Goal: Information Seeking & Learning: Learn about a topic

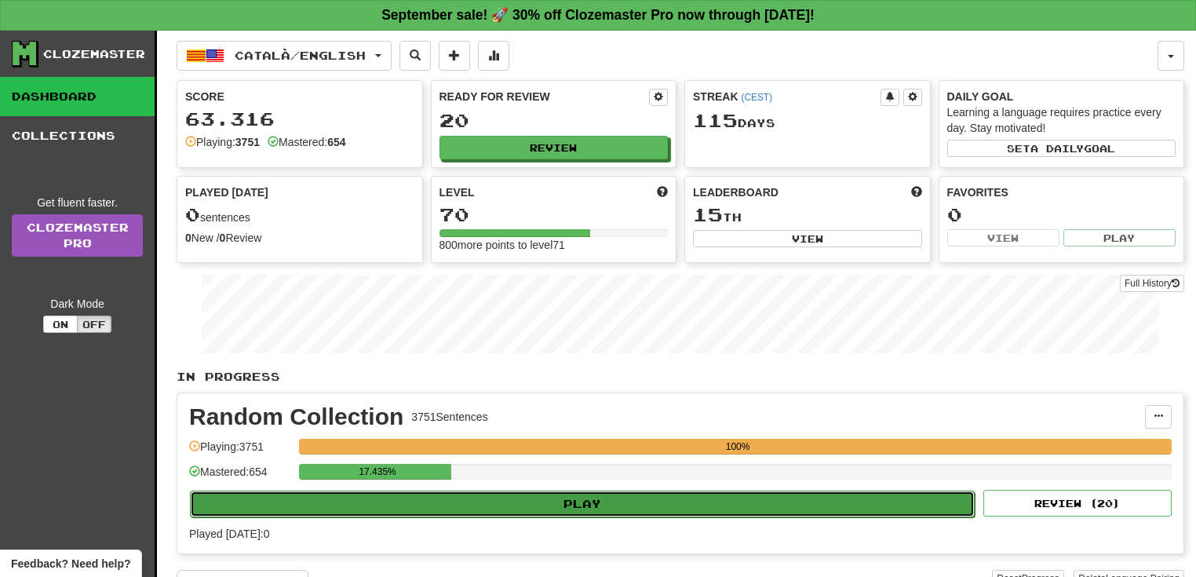
click at [577, 506] on button "Play" at bounding box center [582, 504] width 785 height 27
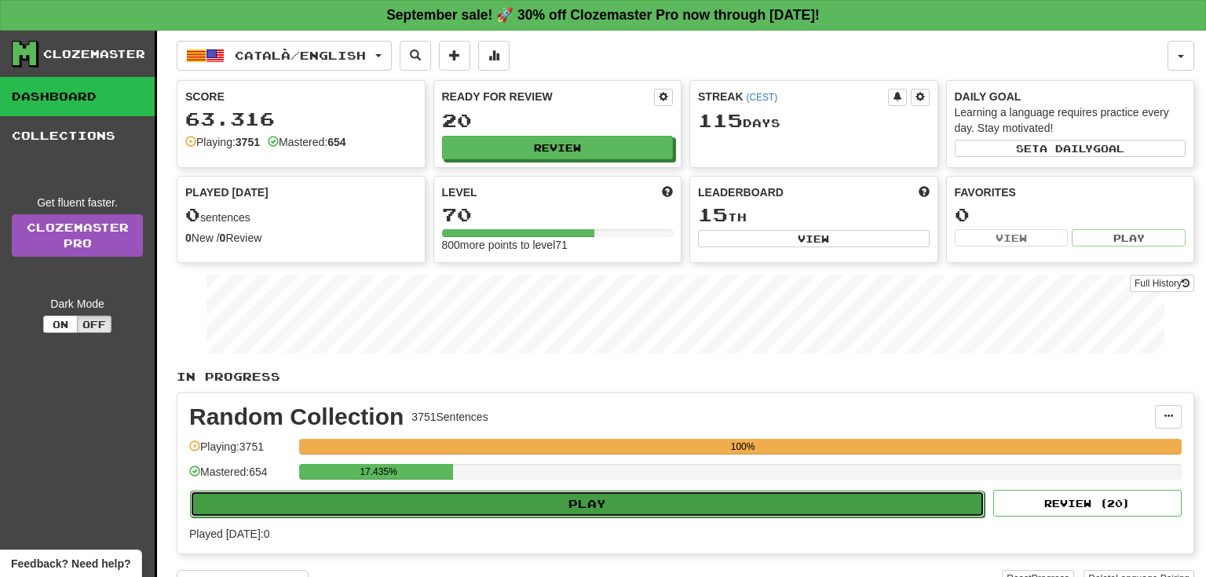
select select "**"
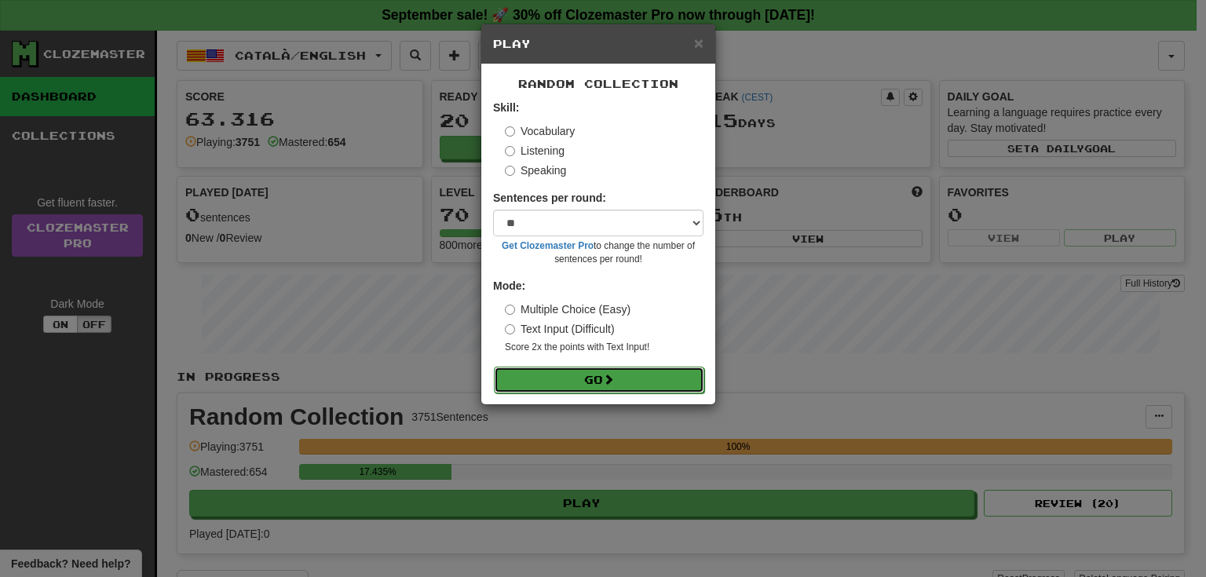
click at [577, 378] on button "Go" at bounding box center [599, 380] width 210 height 27
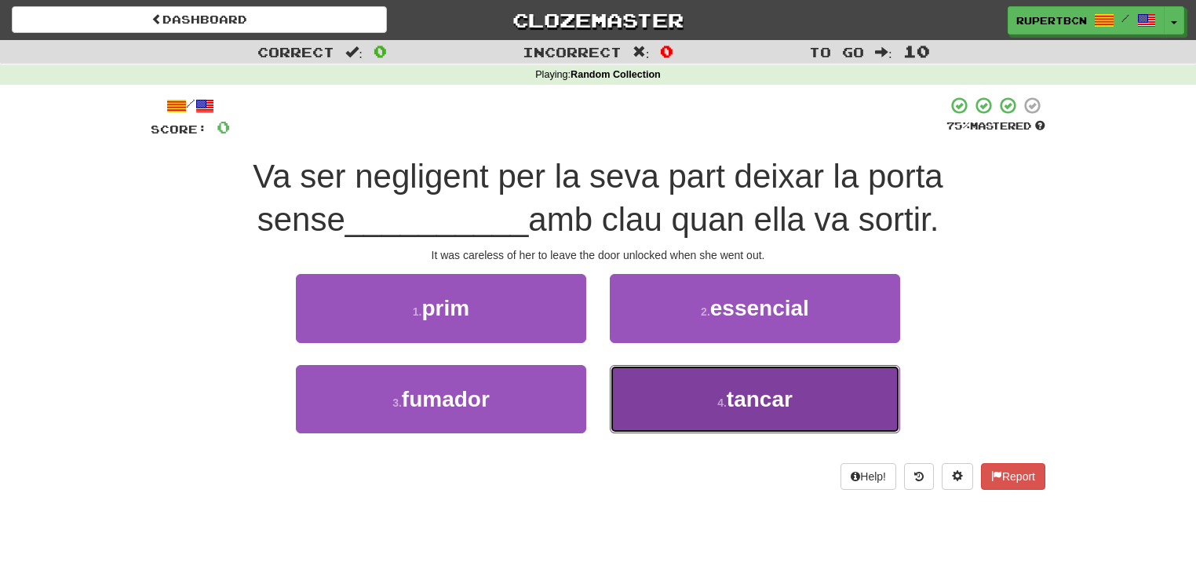
click at [672, 392] on button "4 . tancar" at bounding box center [755, 399] width 290 height 68
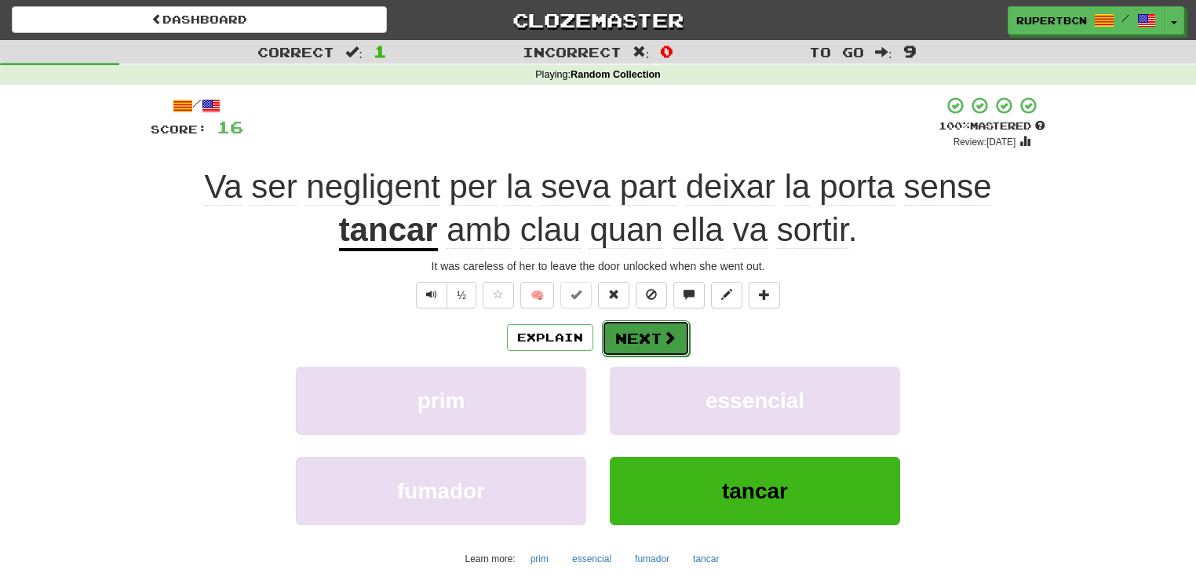
click at [631, 327] on button "Next" at bounding box center [646, 338] width 88 height 36
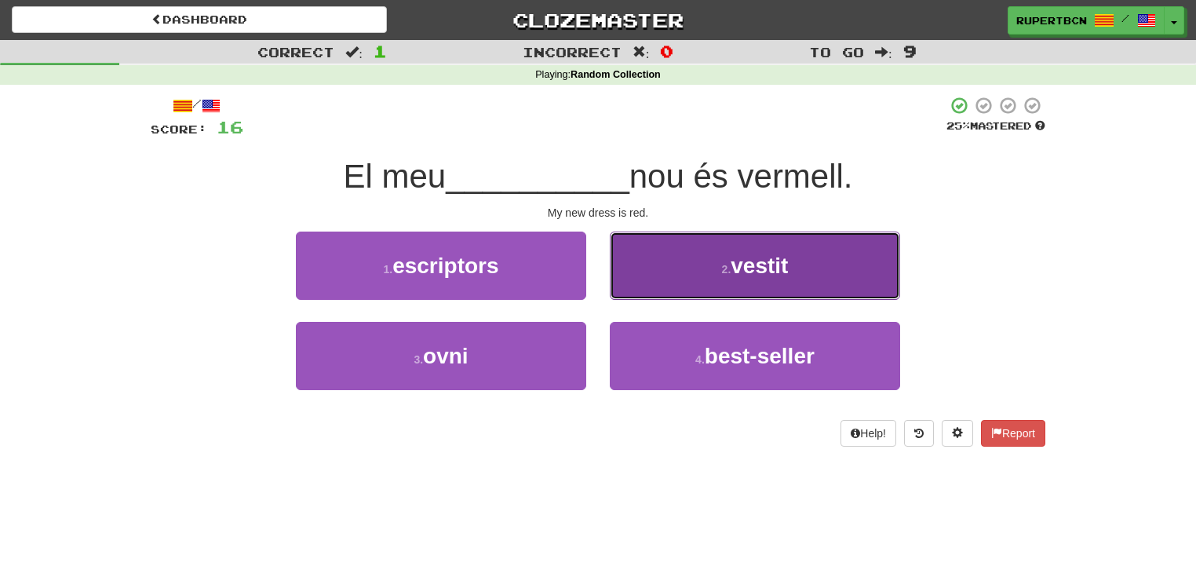
click at [737, 270] on span "vestit" at bounding box center [759, 266] width 57 height 24
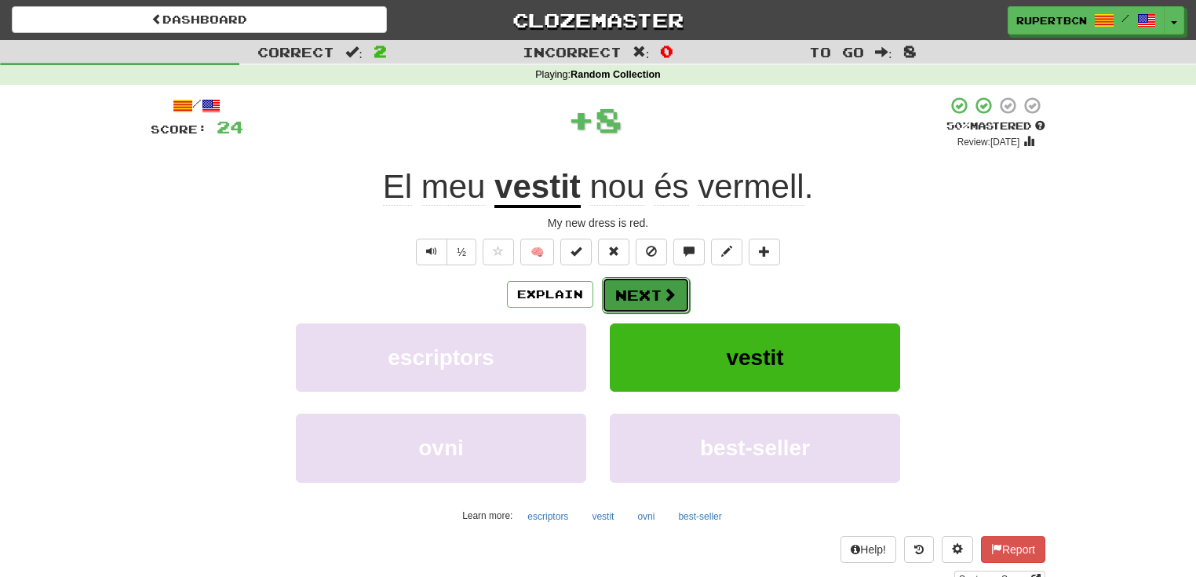
click at [650, 294] on button "Next" at bounding box center [646, 295] width 88 height 36
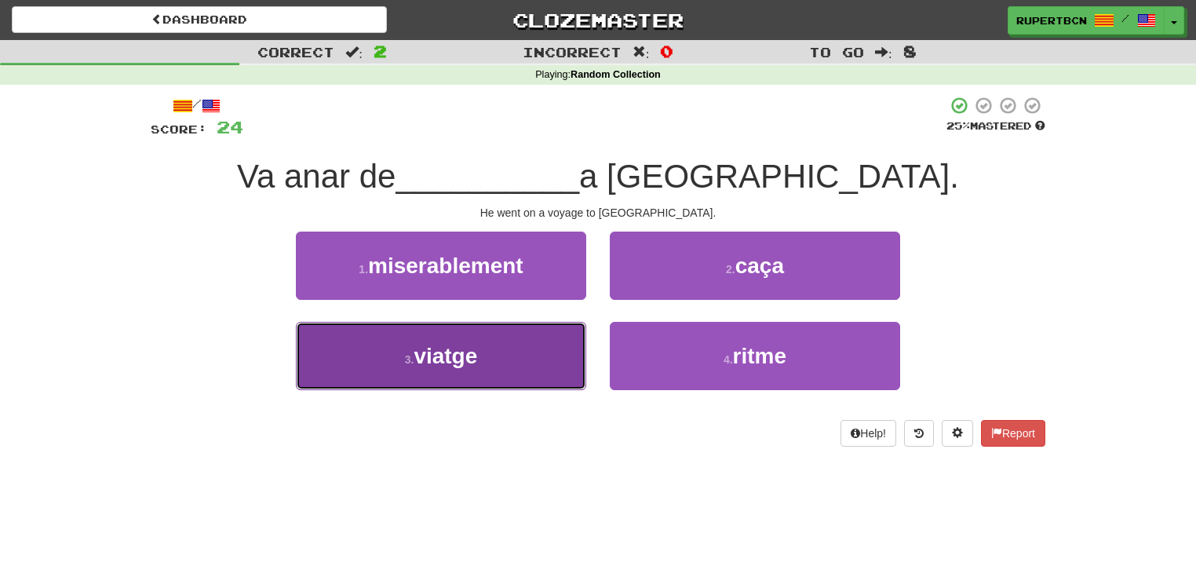
click at [528, 358] on button "3 . viatge" at bounding box center [441, 356] width 290 height 68
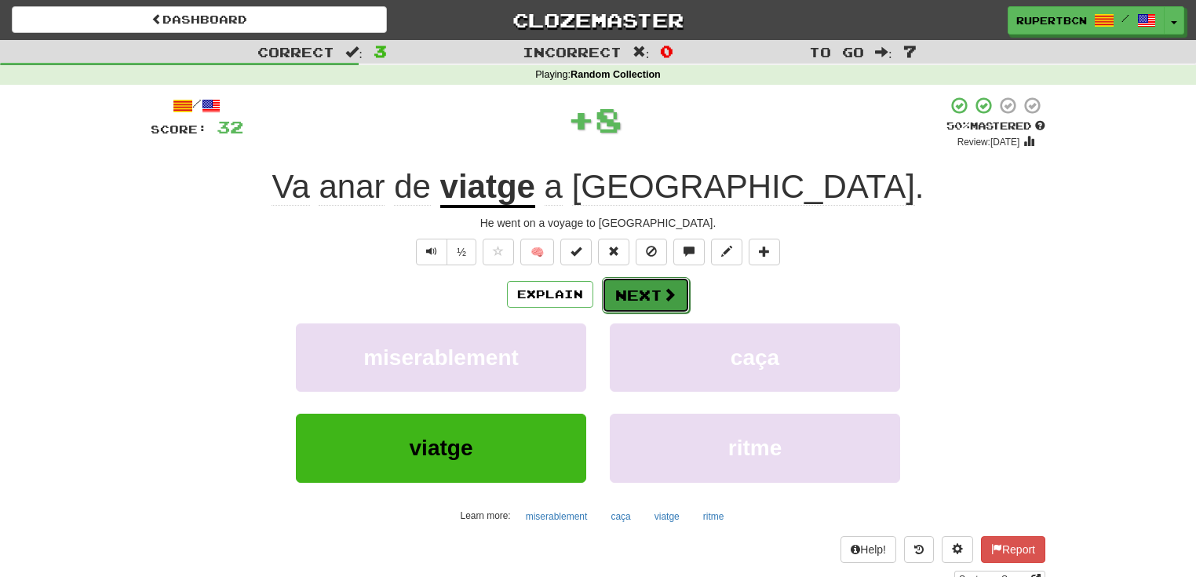
click at [652, 293] on button "Next" at bounding box center [646, 295] width 88 height 36
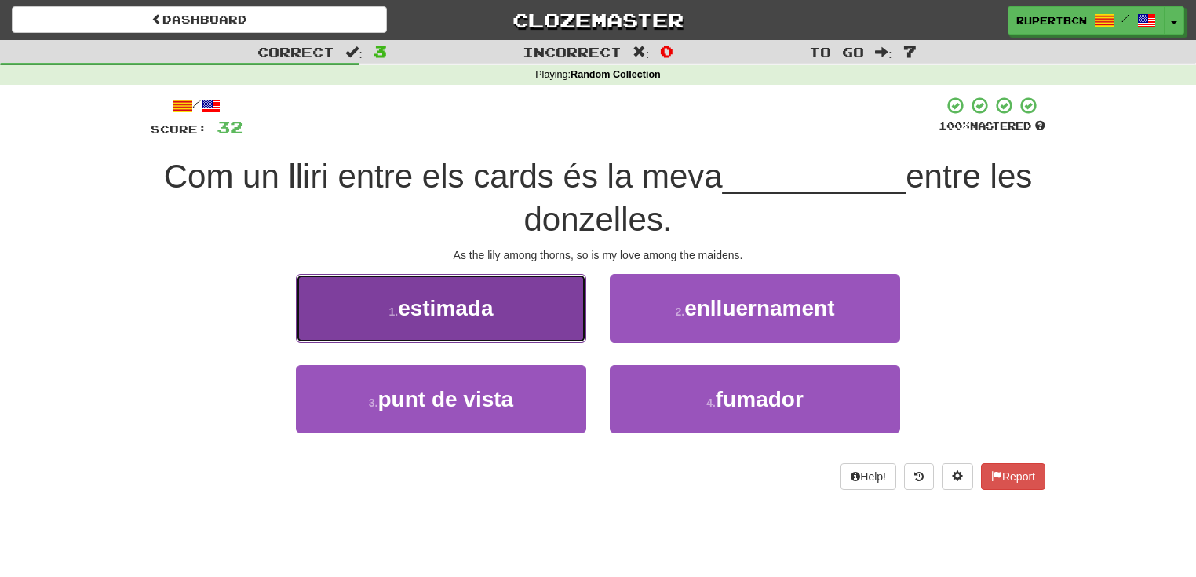
click at [540, 305] on button "1 . estimada" at bounding box center [441, 308] width 290 height 68
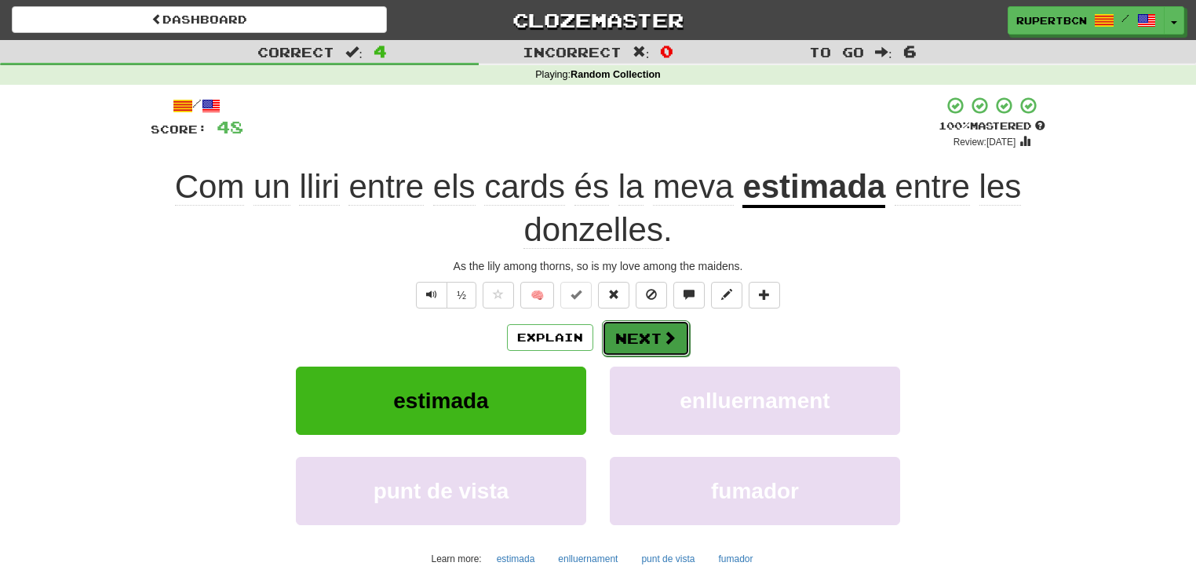
click at [650, 342] on button "Next" at bounding box center [646, 338] width 88 height 36
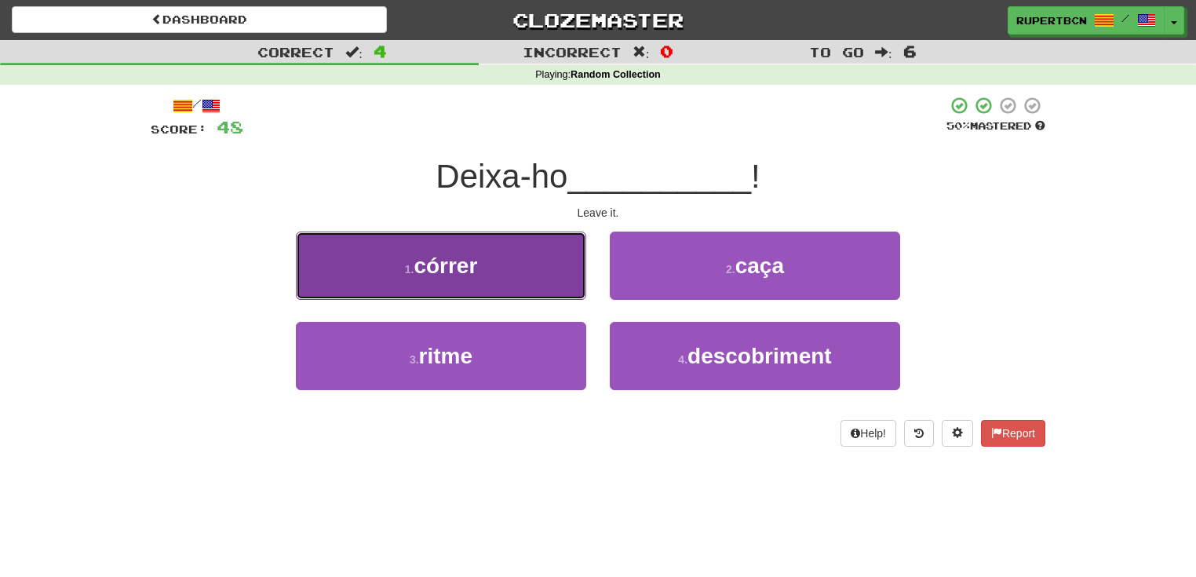
click at [537, 276] on button "1 . córrer" at bounding box center [441, 266] width 290 height 68
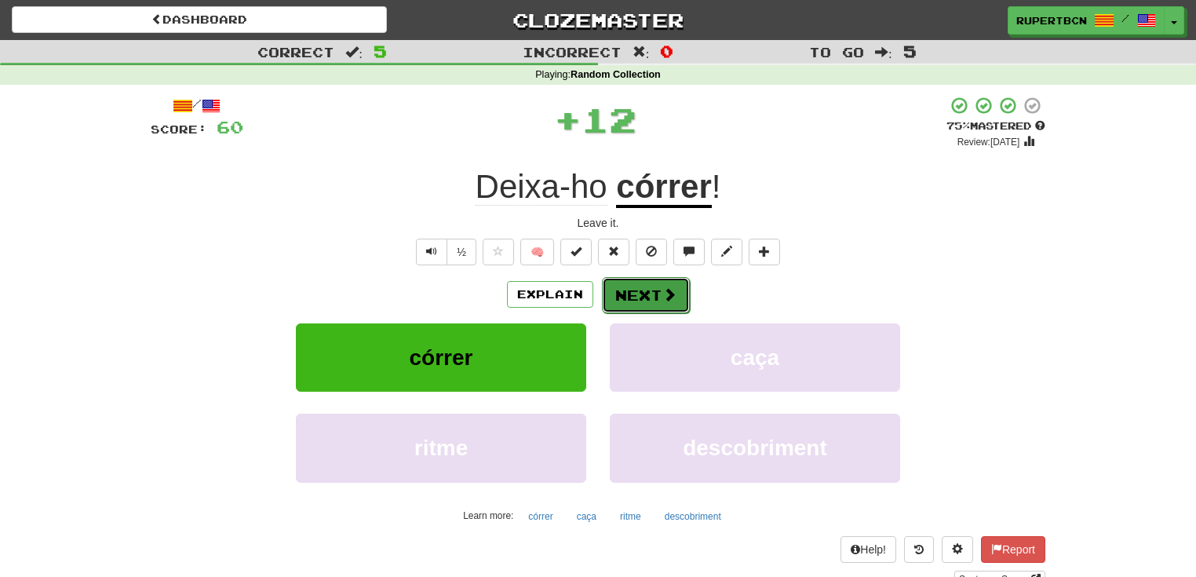
click at [630, 283] on button "Next" at bounding box center [646, 295] width 88 height 36
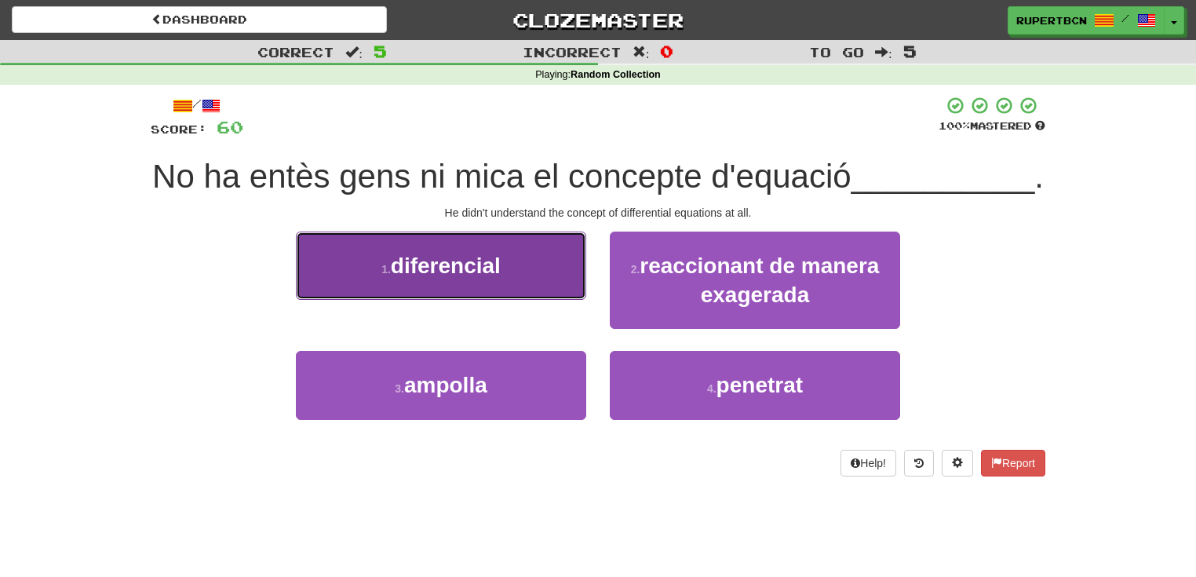
click at [517, 300] on button "1 . diferencial" at bounding box center [441, 266] width 290 height 68
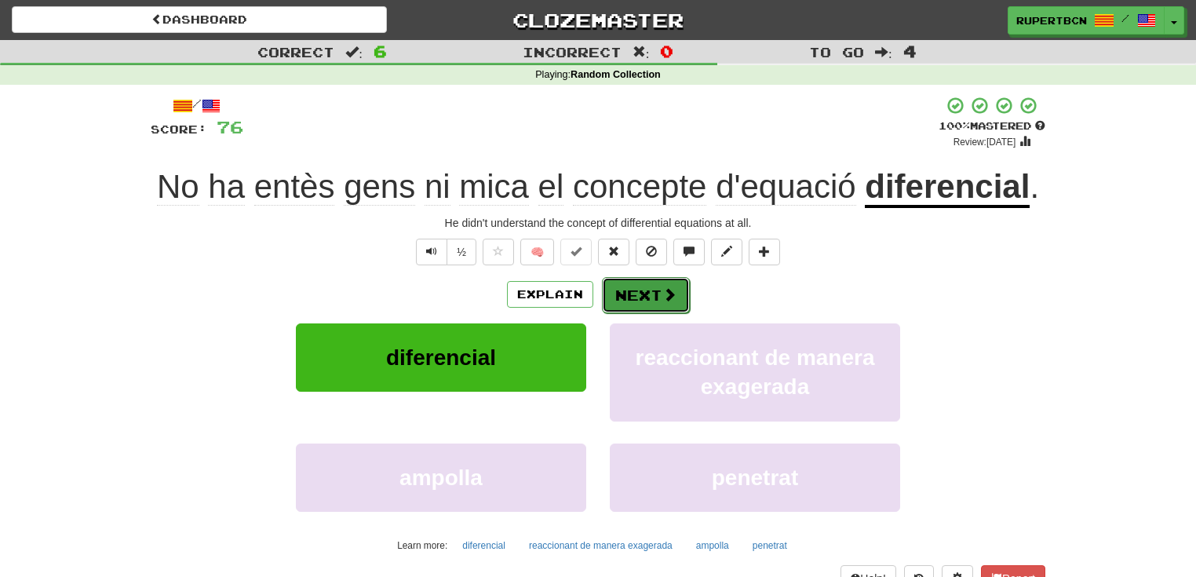
click at [637, 299] on button "Next" at bounding box center [646, 295] width 88 height 36
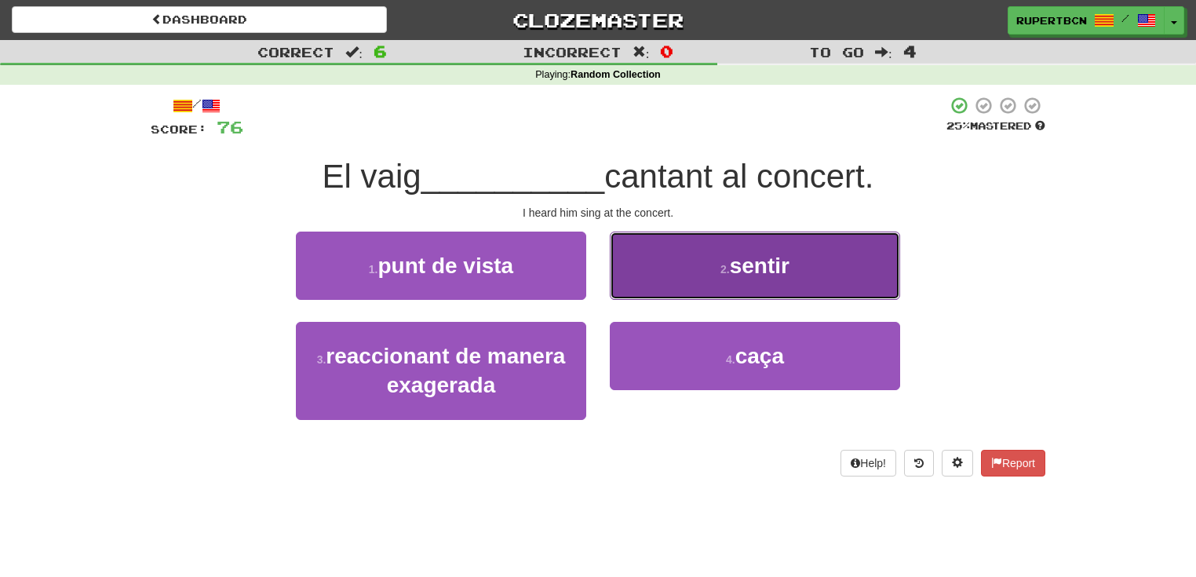
click at [706, 284] on button "2 . sentir" at bounding box center [755, 266] width 290 height 68
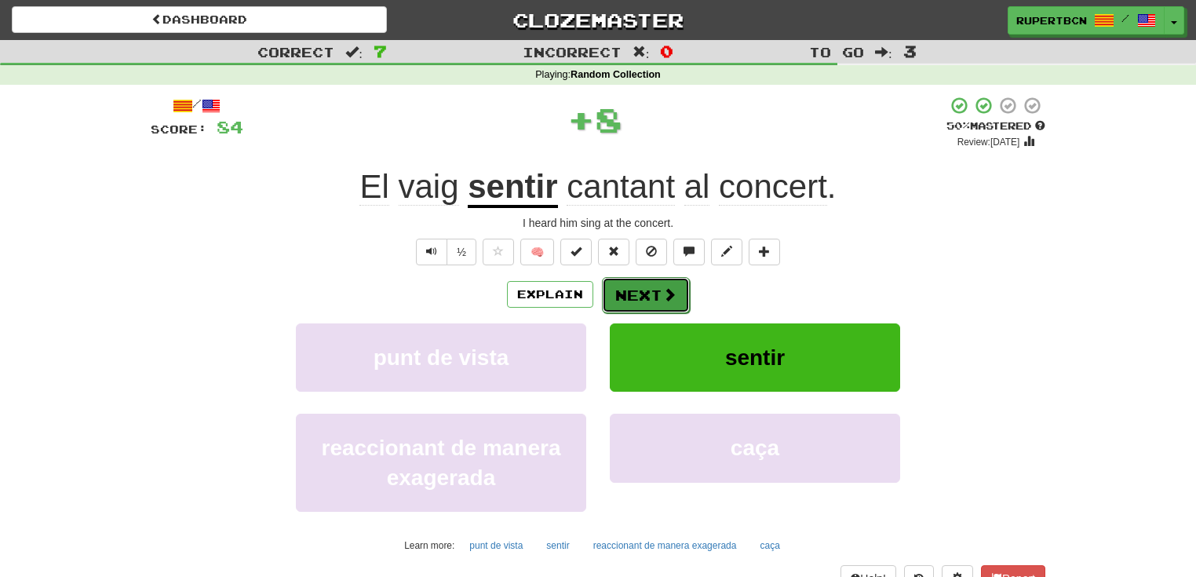
click at [666, 294] on span at bounding box center [670, 294] width 14 height 14
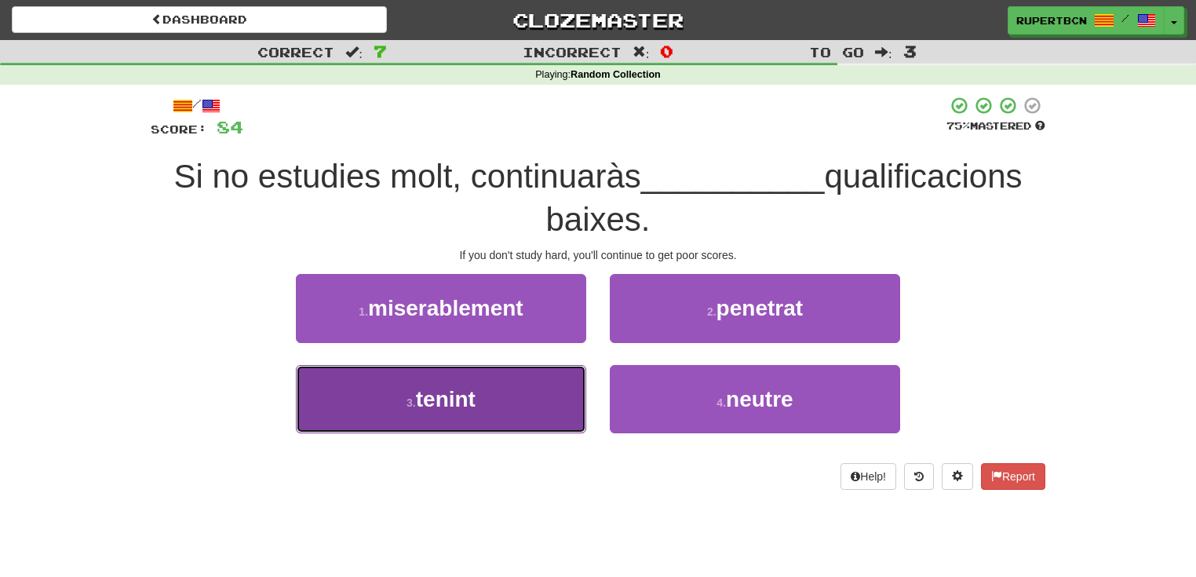
click at [417, 408] on span "tenint" at bounding box center [446, 399] width 60 height 24
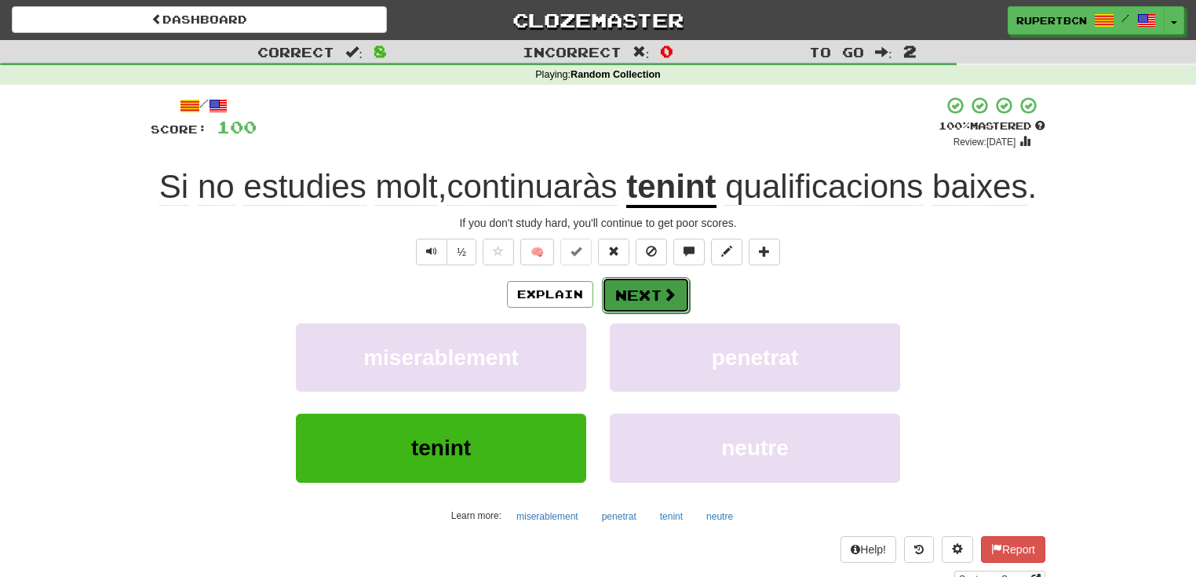
click at [650, 297] on button "Next" at bounding box center [646, 295] width 88 height 36
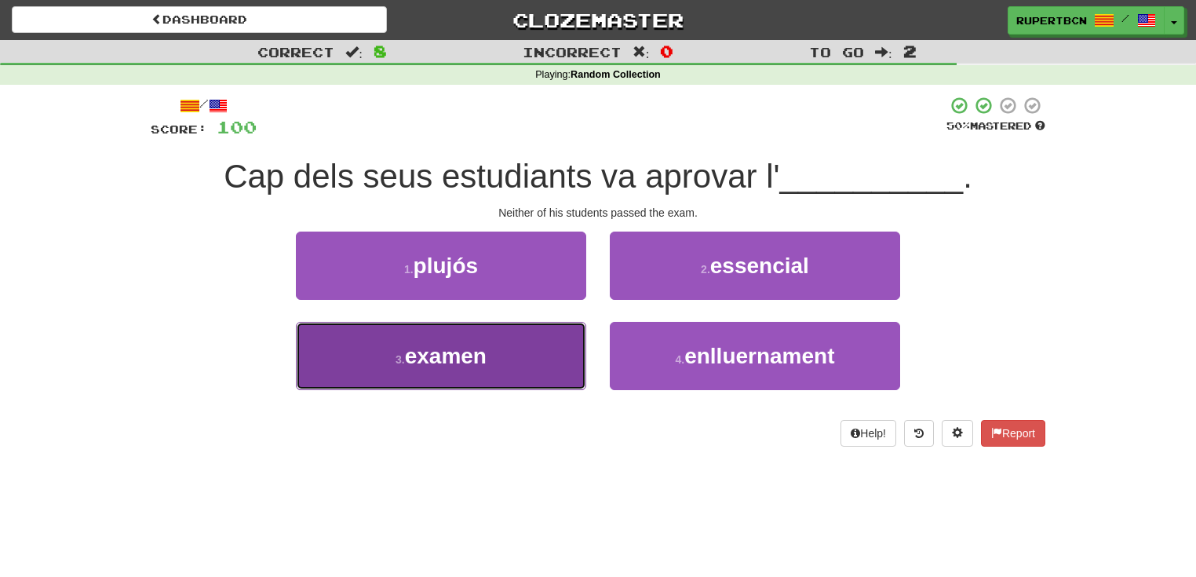
click at [532, 355] on button "3 . examen" at bounding box center [441, 356] width 290 height 68
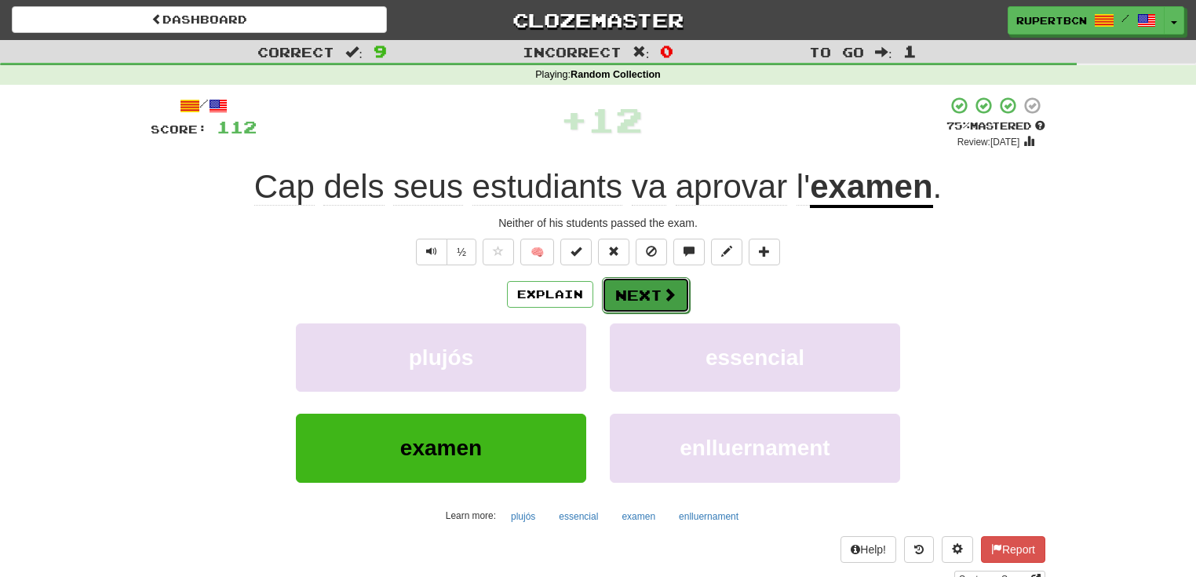
click at [634, 294] on button "Next" at bounding box center [646, 295] width 88 height 36
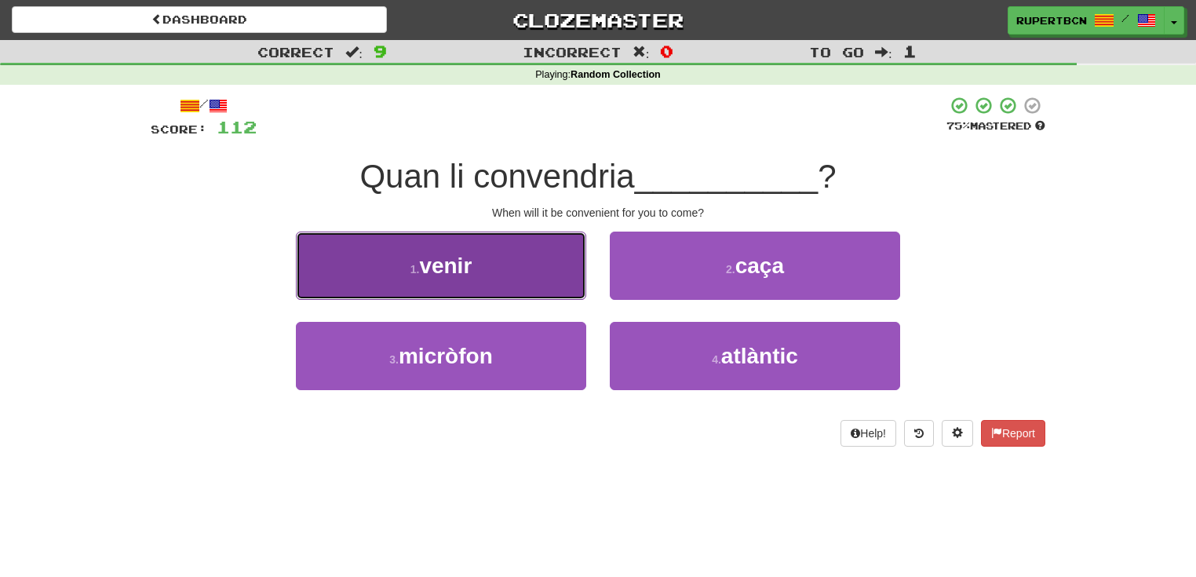
click at [531, 275] on button "1 . venir" at bounding box center [441, 266] width 290 height 68
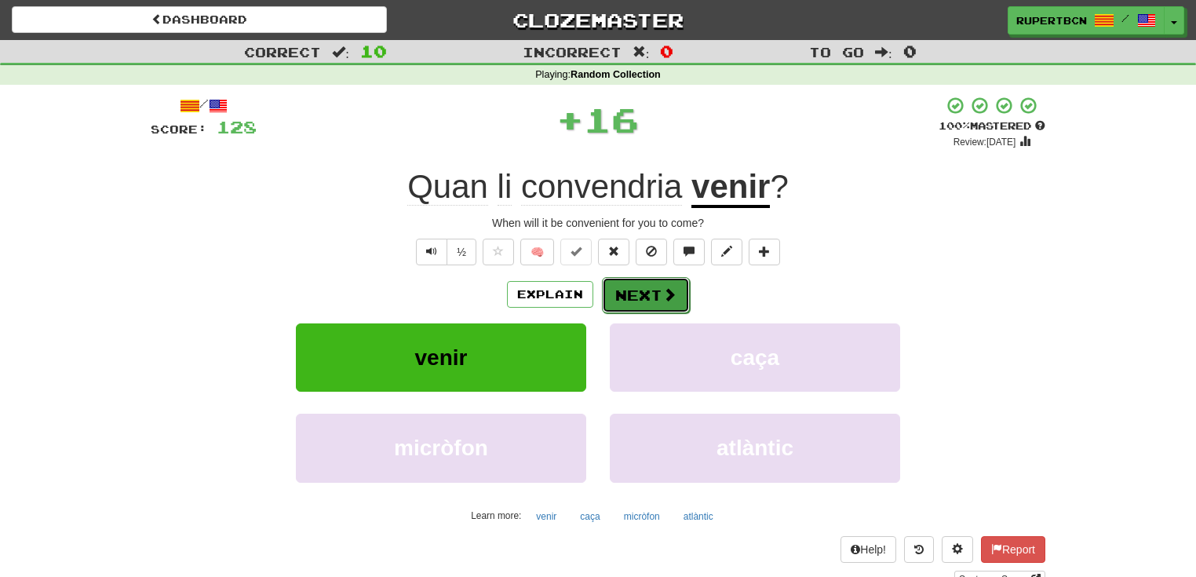
click at [642, 292] on button "Next" at bounding box center [646, 295] width 88 height 36
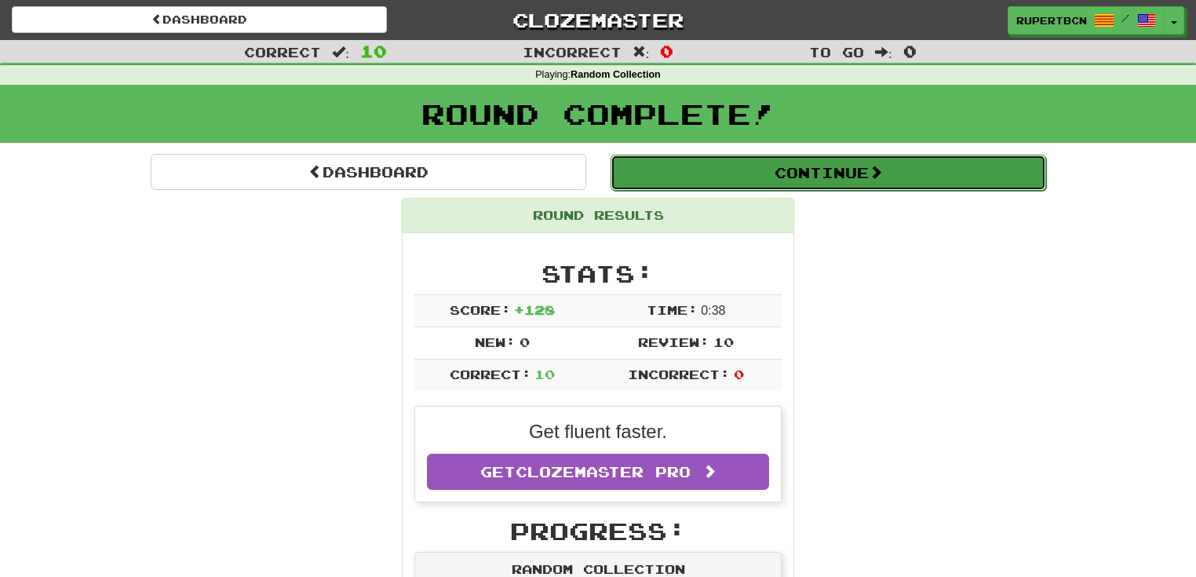
click at [730, 171] on button "Continue" at bounding box center [829, 173] width 436 height 36
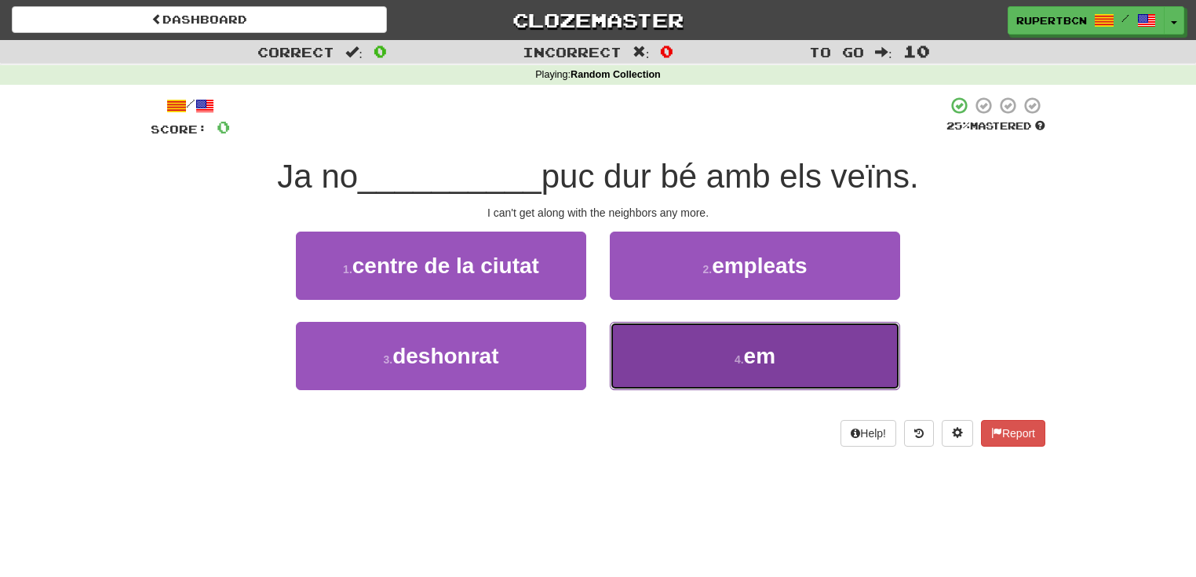
click at [721, 353] on button "4 . em" at bounding box center [755, 356] width 290 height 68
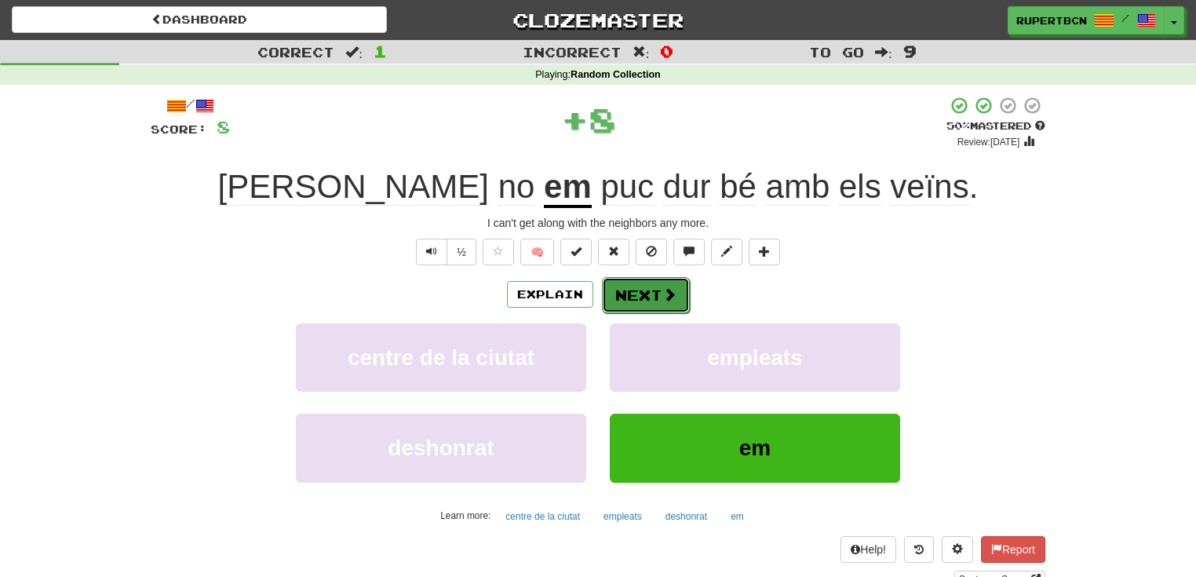
click at [649, 289] on button "Next" at bounding box center [646, 295] width 88 height 36
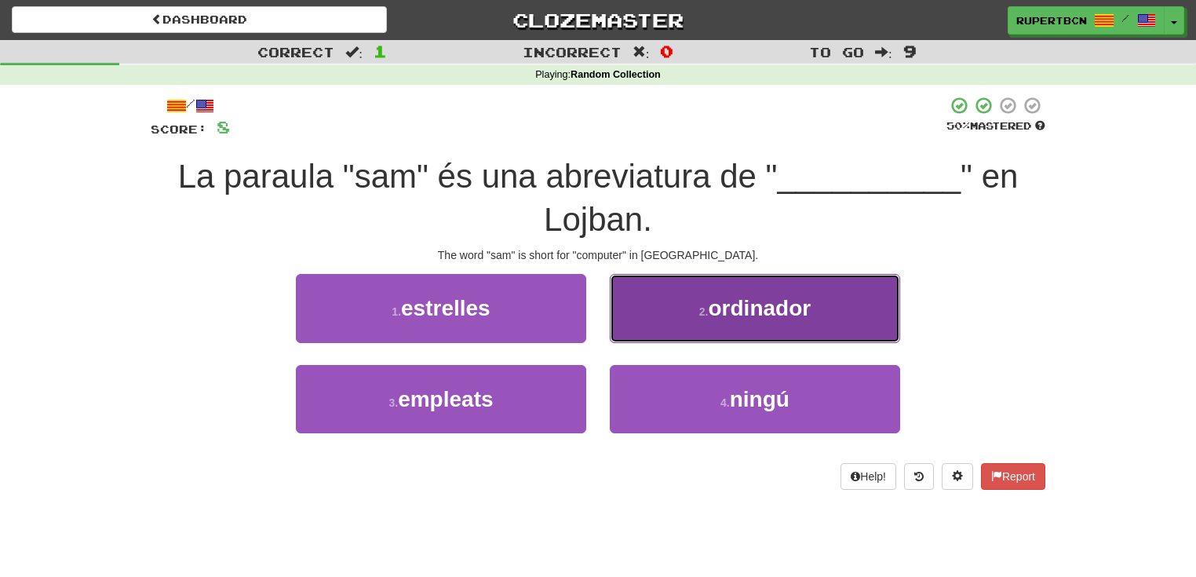
click at [790, 317] on span "ordinador" at bounding box center [760, 308] width 103 height 24
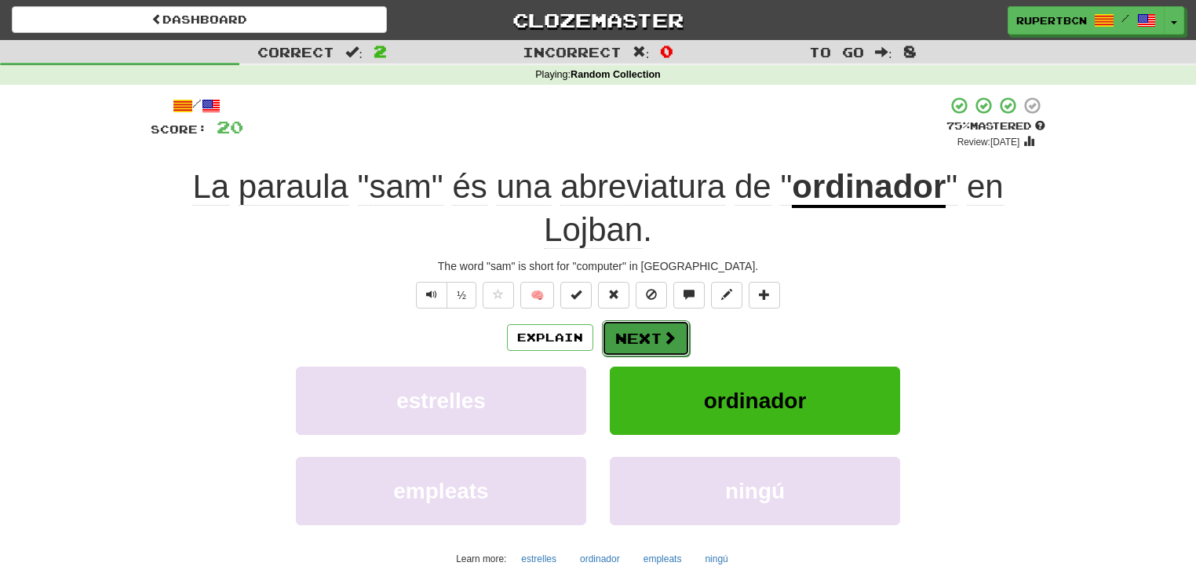
click at [663, 330] on span at bounding box center [670, 337] width 14 height 14
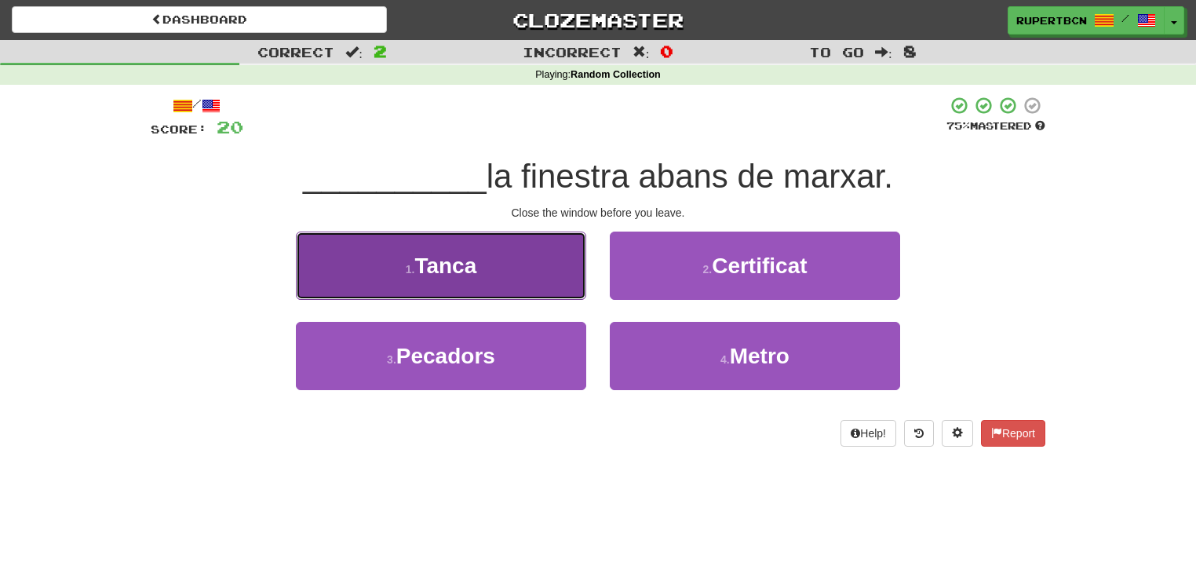
click at [493, 276] on button "1 . Tanca" at bounding box center [441, 266] width 290 height 68
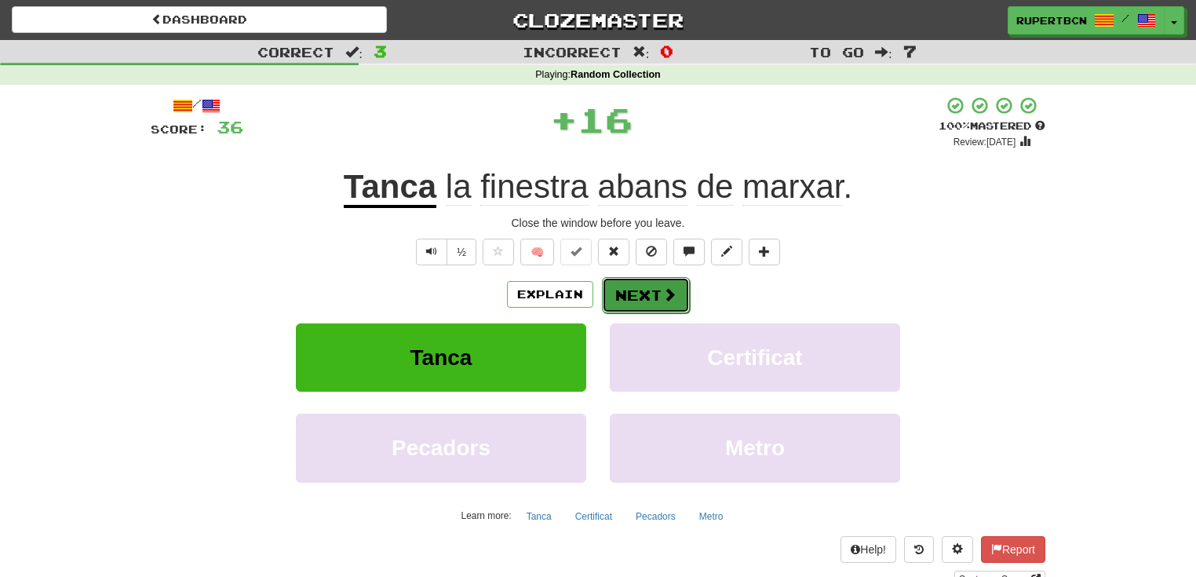
click at [636, 295] on button "Next" at bounding box center [646, 295] width 88 height 36
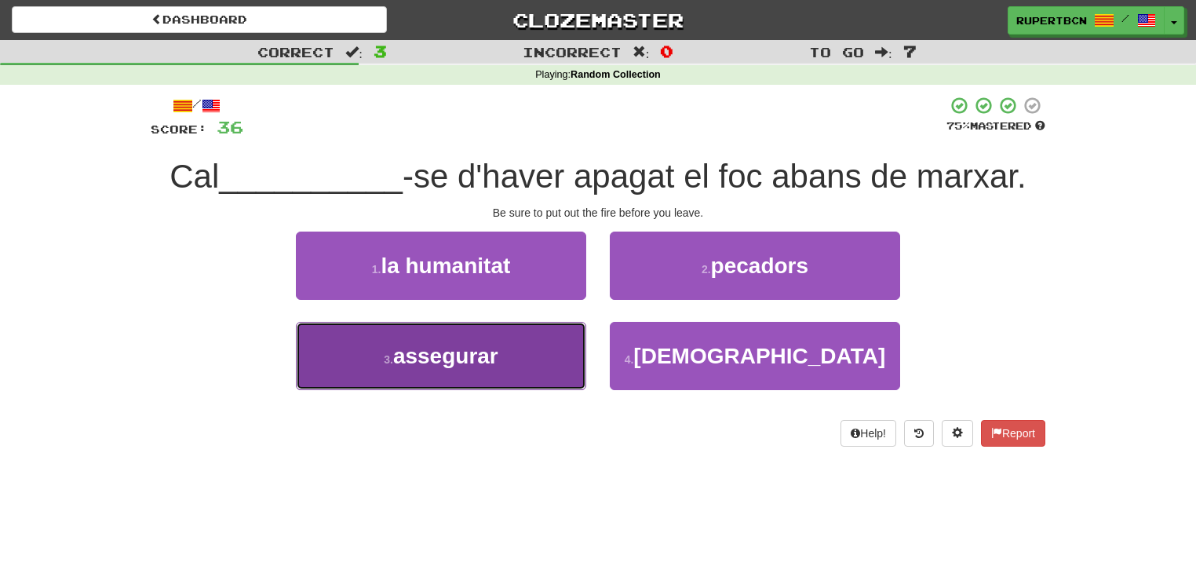
click at [496, 347] on span "assegurar" at bounding box center [445, 356] width 105 height 24
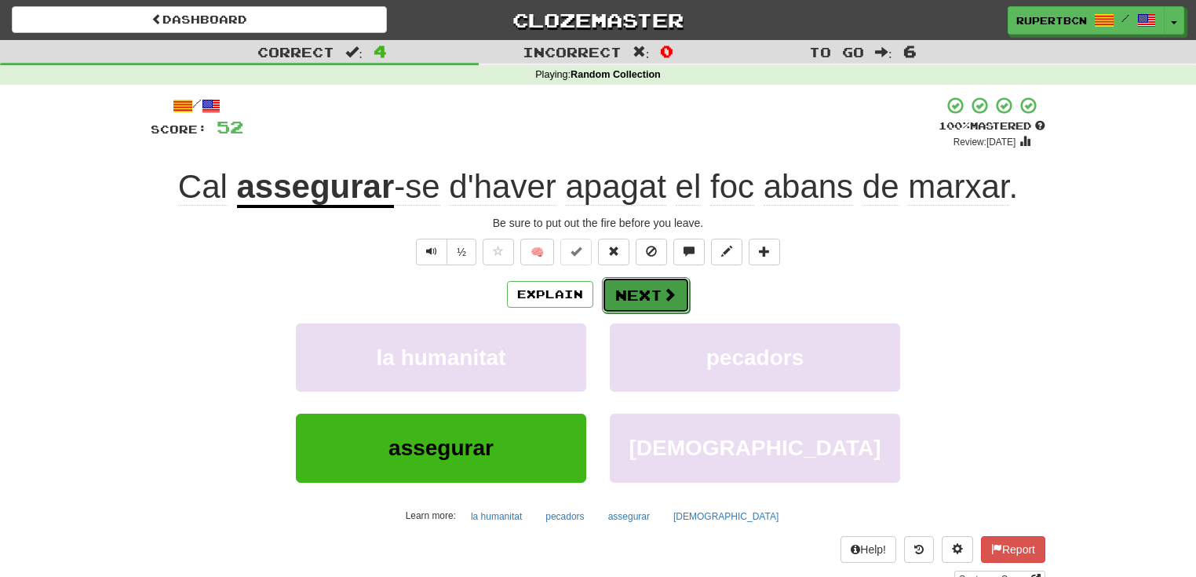
click at [653, 289] on button "Next" at bounding box center [646, 295] width 88 height 36
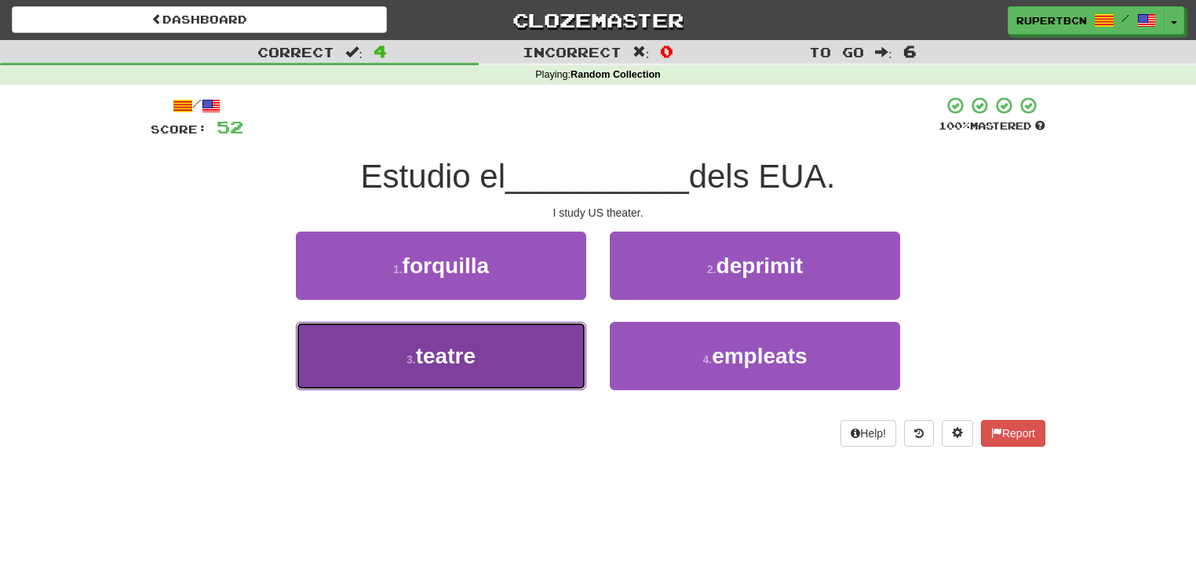
click at [466, 354] on span "teatre" at bounding box center [446, 356] width 60 height 24
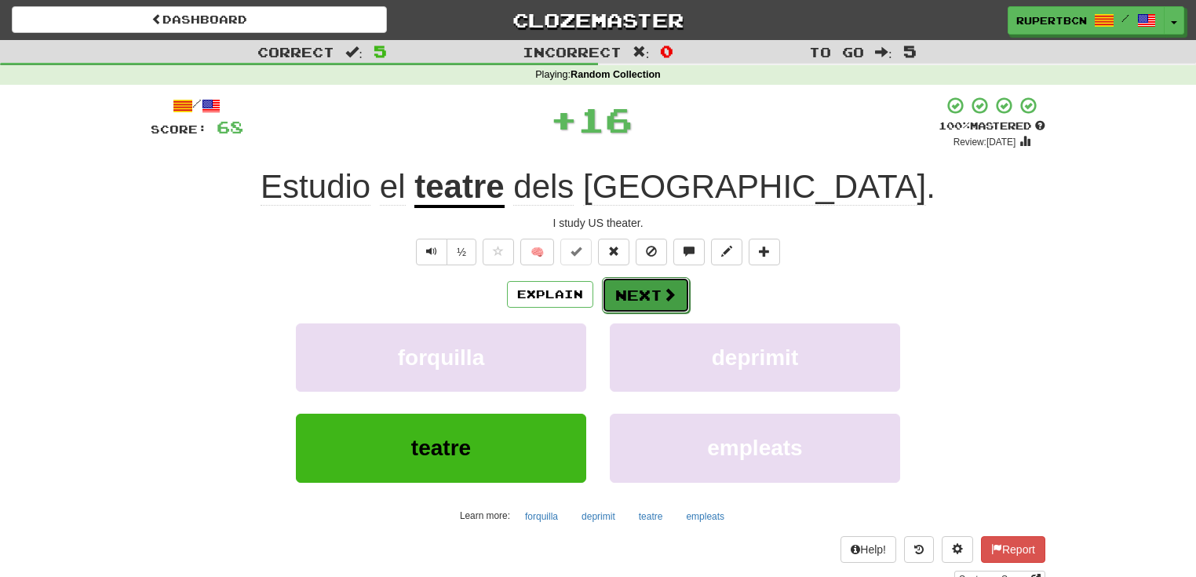
click at [650, 298] on button "Next" at bounding box center [646, 295] width 88 height 36
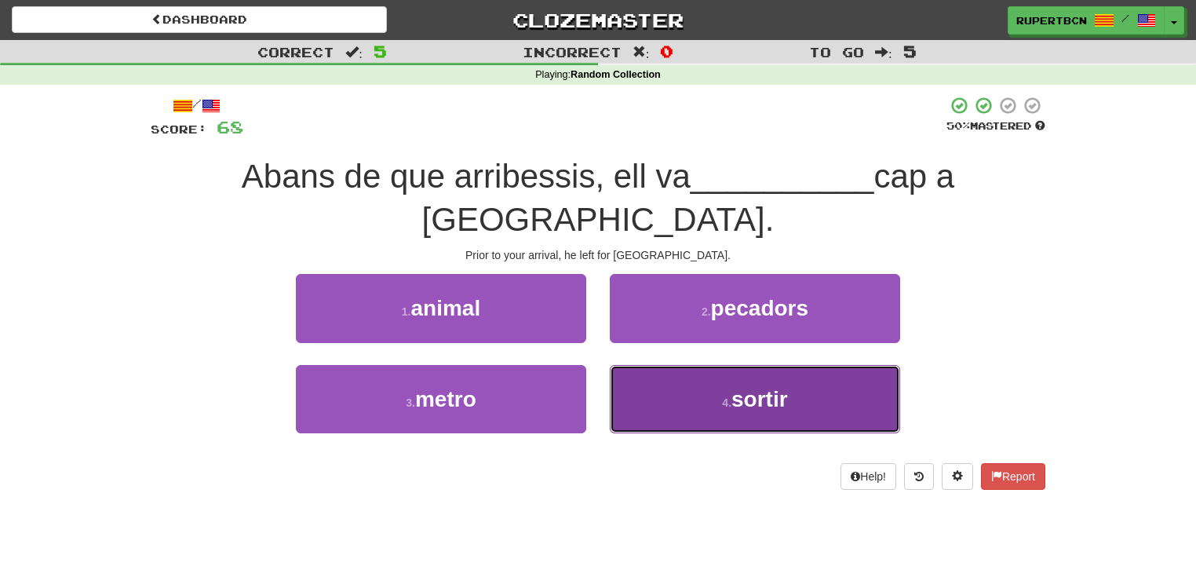
click at [781, 371] on button "4 . sortir" at bounding box center [755, 399] width 290 height 68
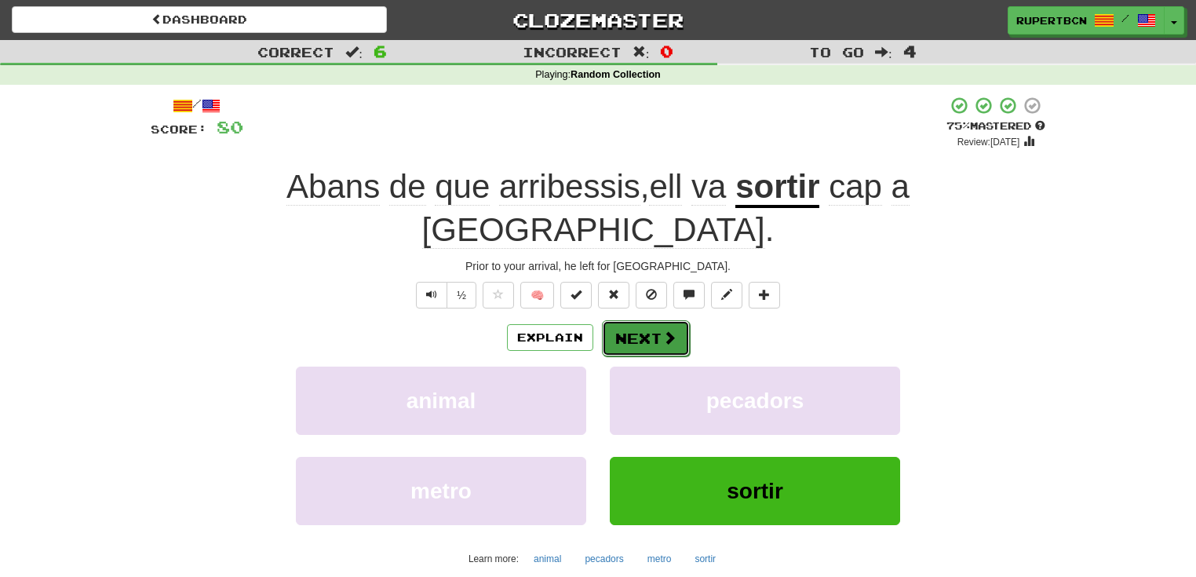
click at [648, 320] on button "Next" at bounding box center [646, 338] width 88 height 36
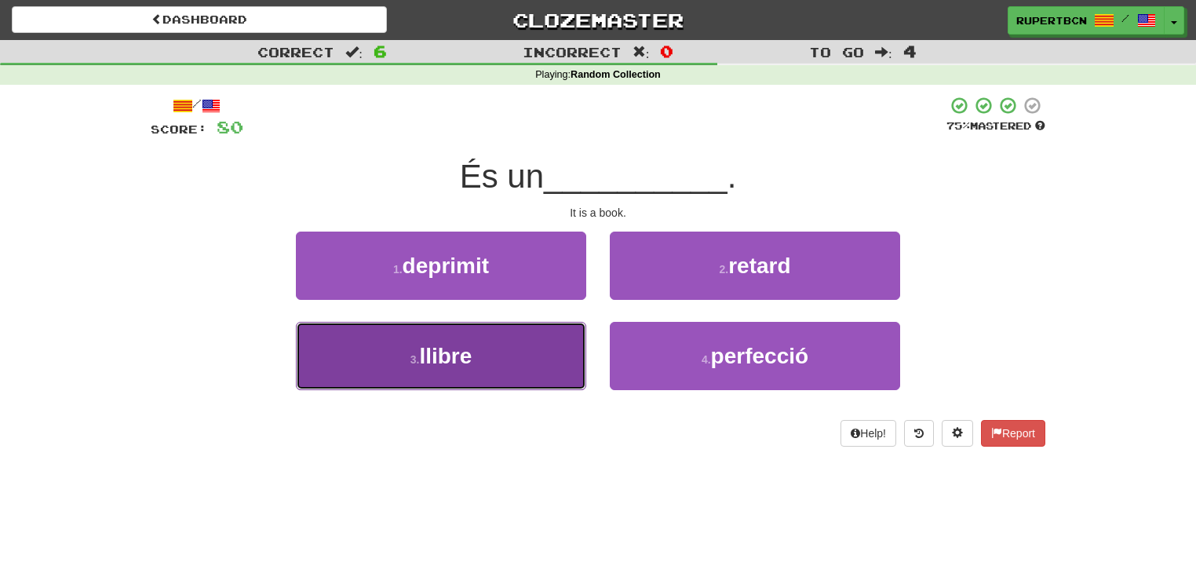
click at [439, 356] on span "llibre" at bounding box center [445, 356] width 53 height 24
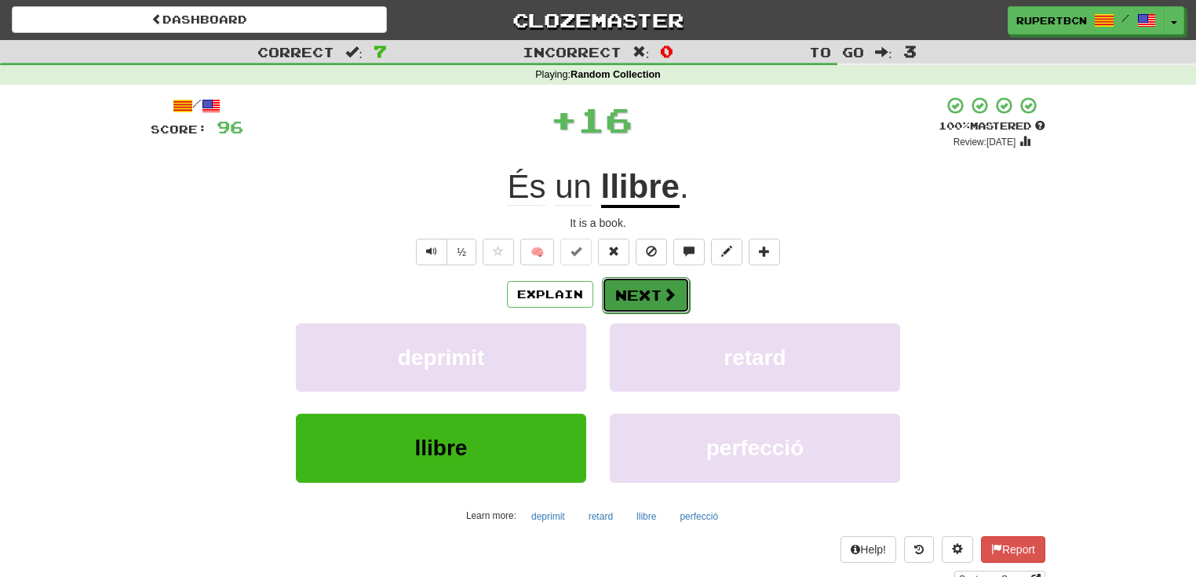
click at [663, 292] on span at bounding box center [670, 294] width 14 height 14
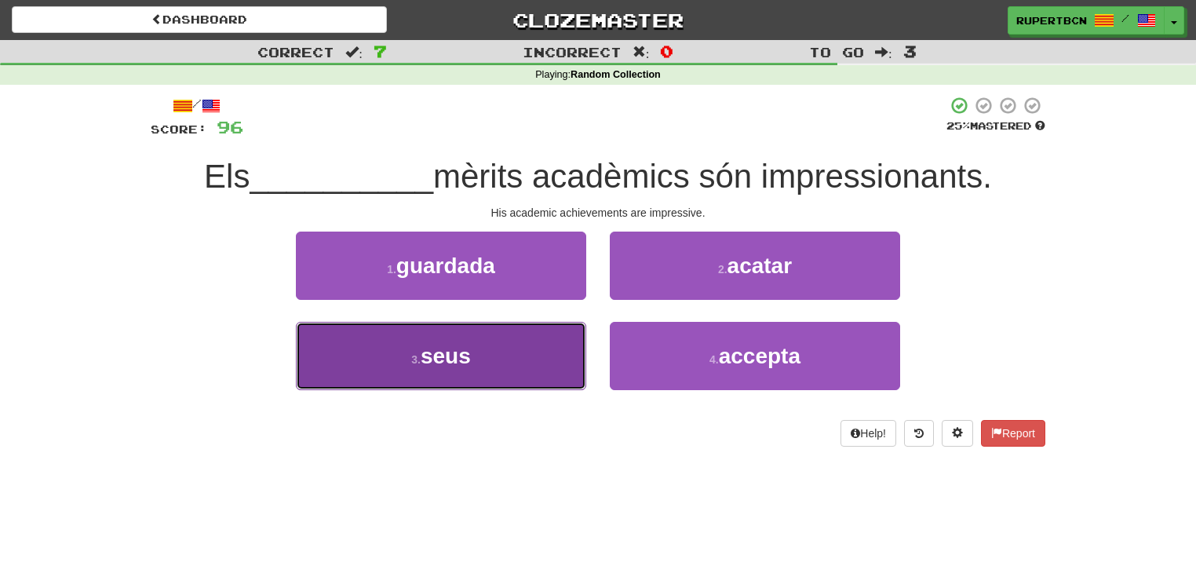
click at [495, 367] on button "3 . seus" at bounding box center [441, 356] width 290 height 68
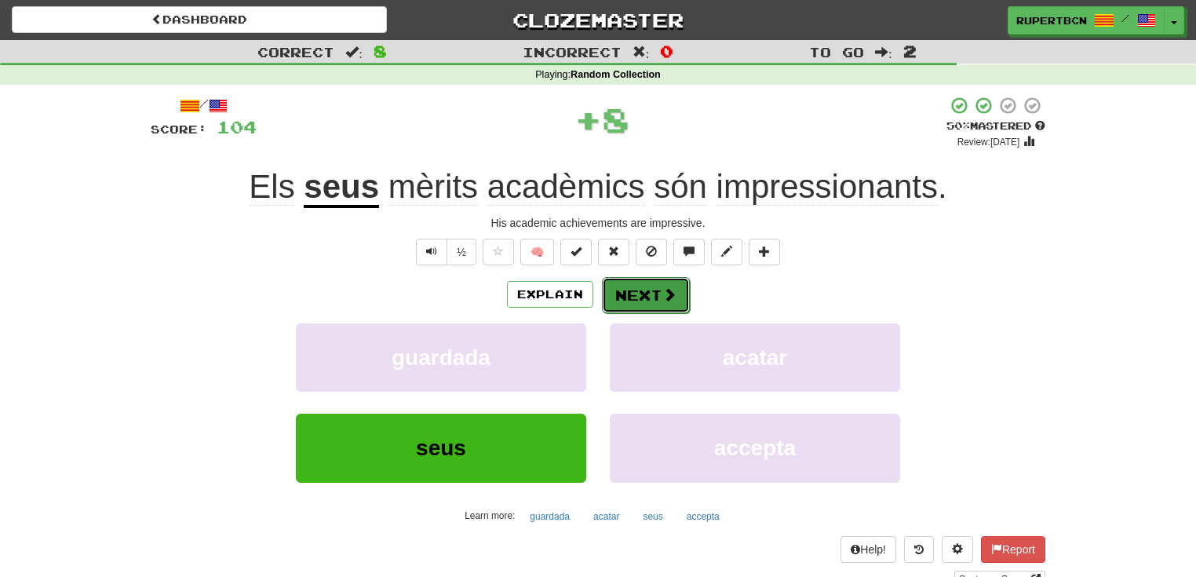
click at [655, 305] on button "Next" at bounding box center [646, 295] width 88 height 36
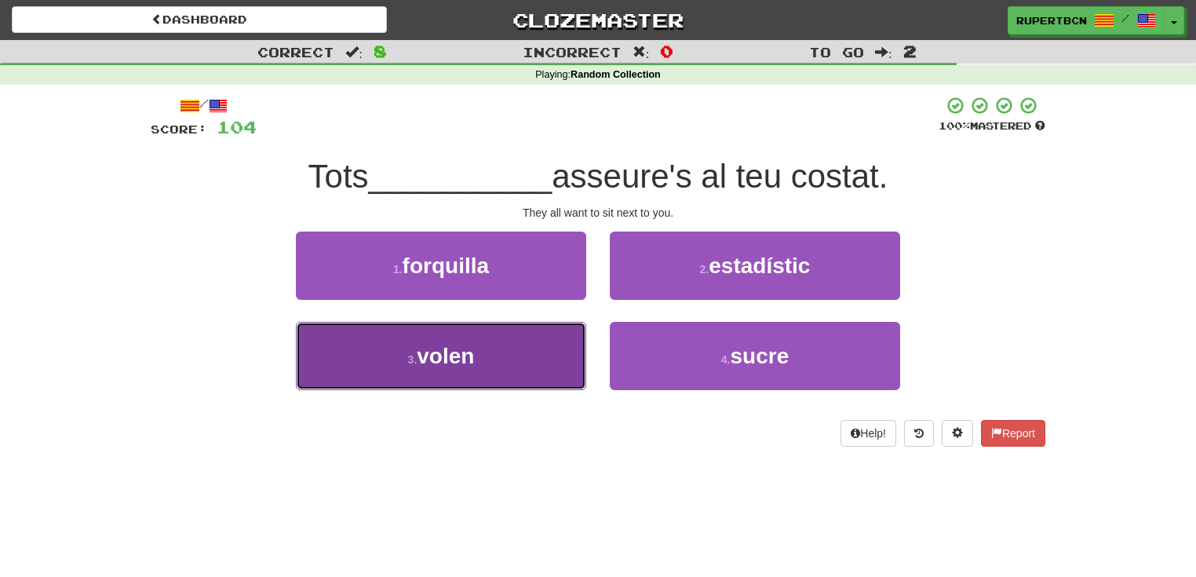
click at [497, 356] on button "3 . volen" at bounding box center [441, 356] width 290 height 68
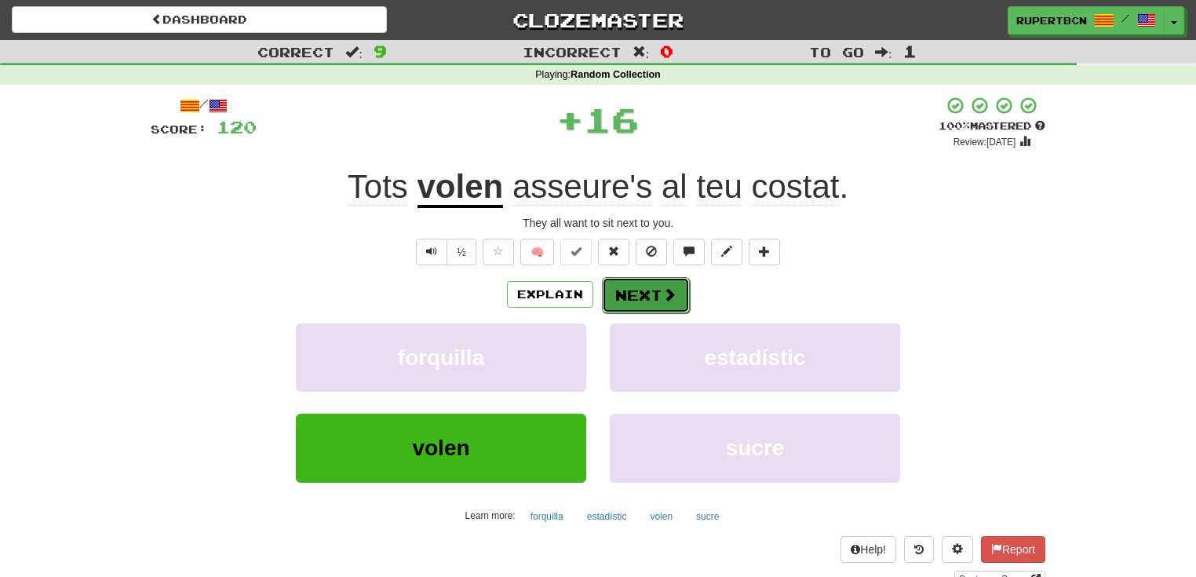
click at [663, 287] on span at bounding box center [670, 294] width 14 height 14
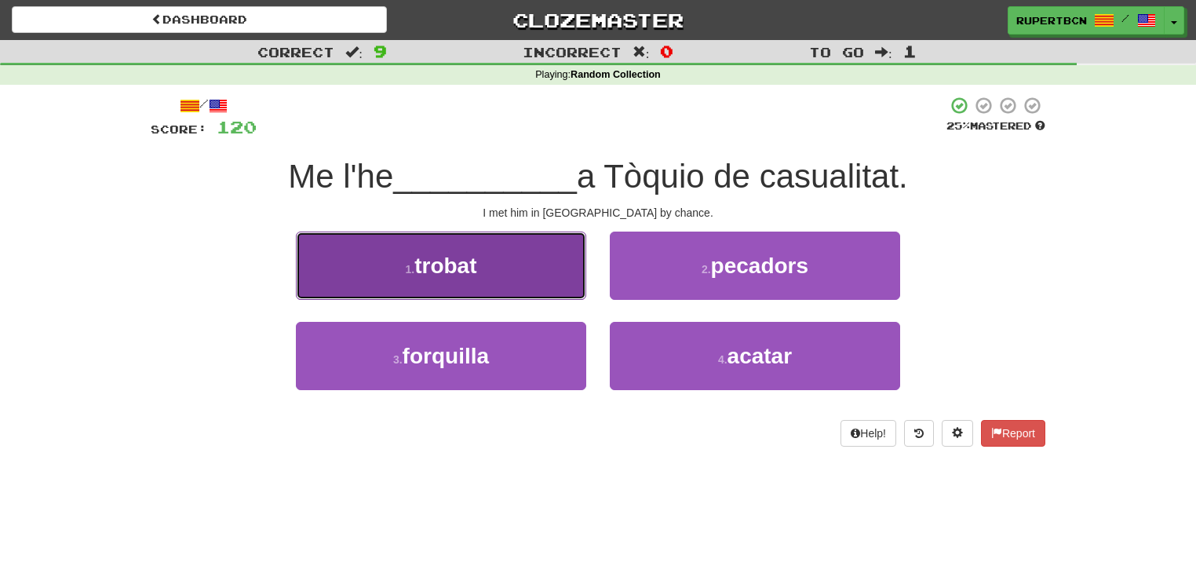
click at [502, 272] on button "1 . trobat" at bounding box center [441, 266] width 290 height 68
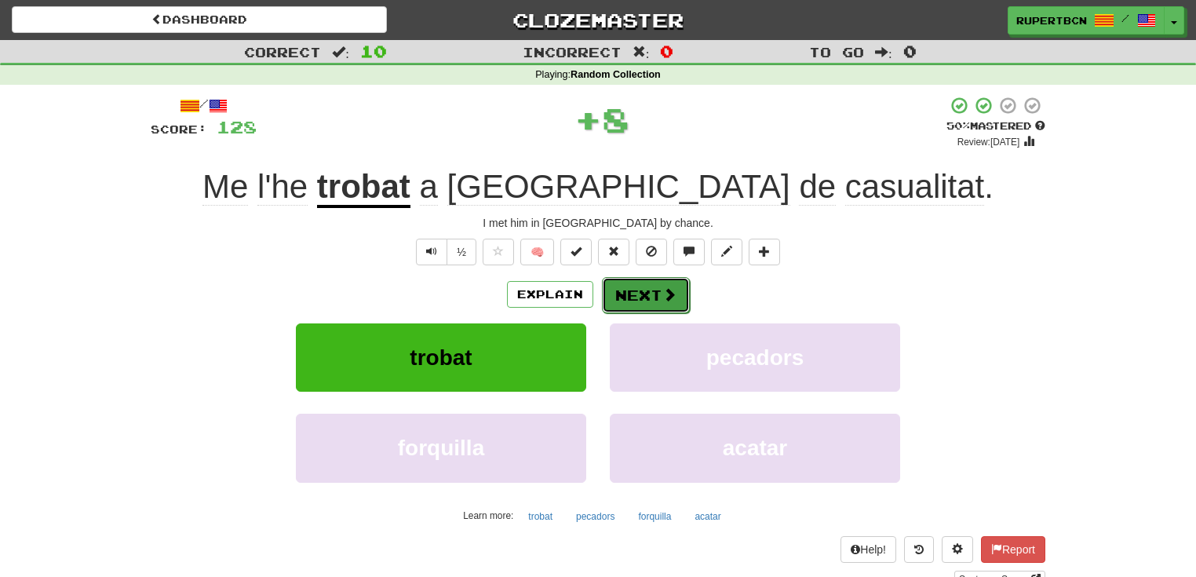
click at [629, 299] on button "Next" at bounding box center [646, 295] width 88 height 36
